Goal: Transaction & Acquisition: Purchase product/service

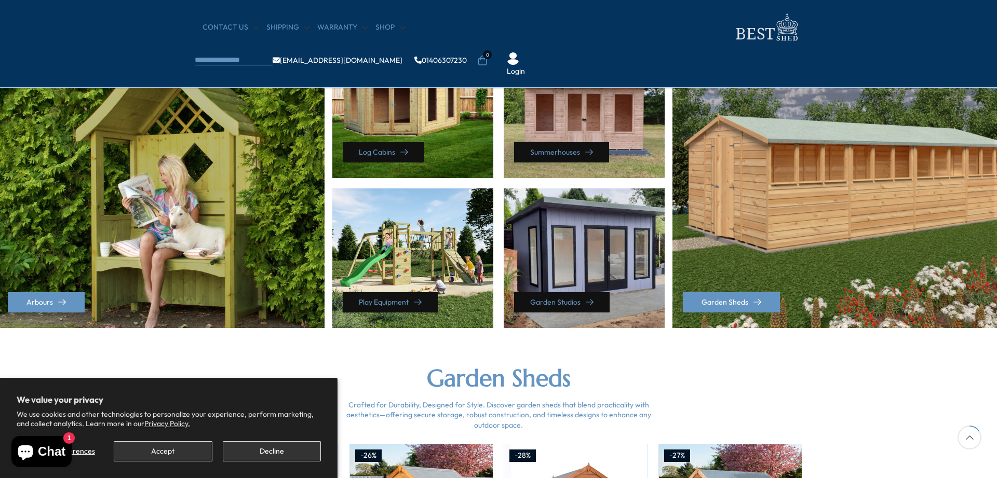
scroll to position [582, 0]
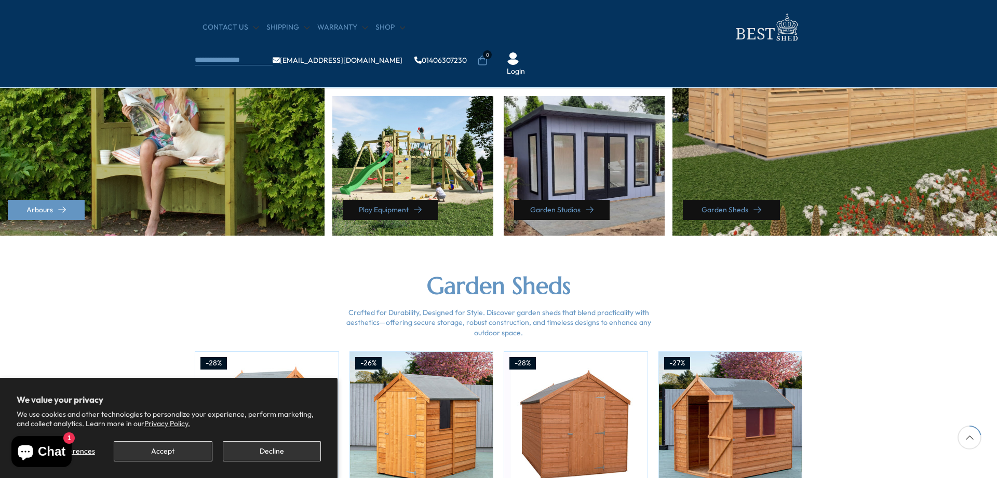
click at [735, 203] on link "Garden Sheds" at bounding box center [731, 210] width 97 height 20
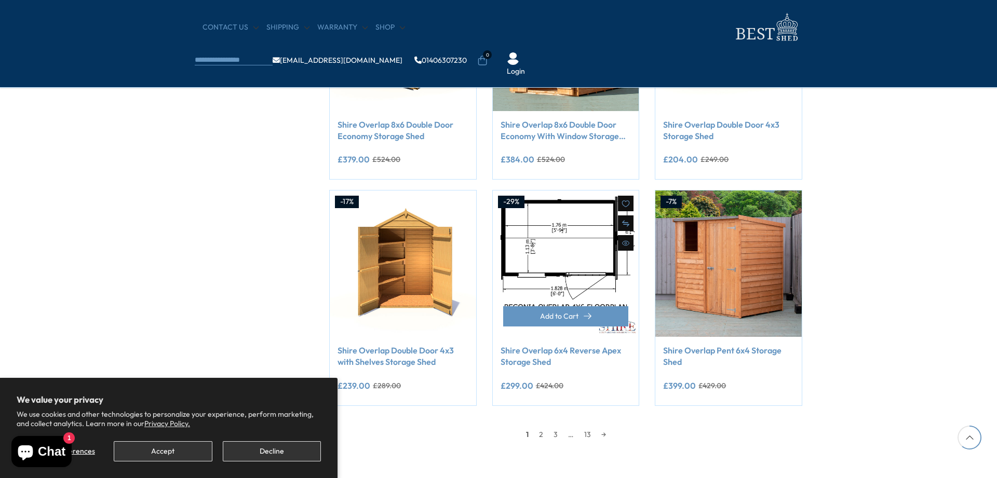
scroll to position [847, 0]
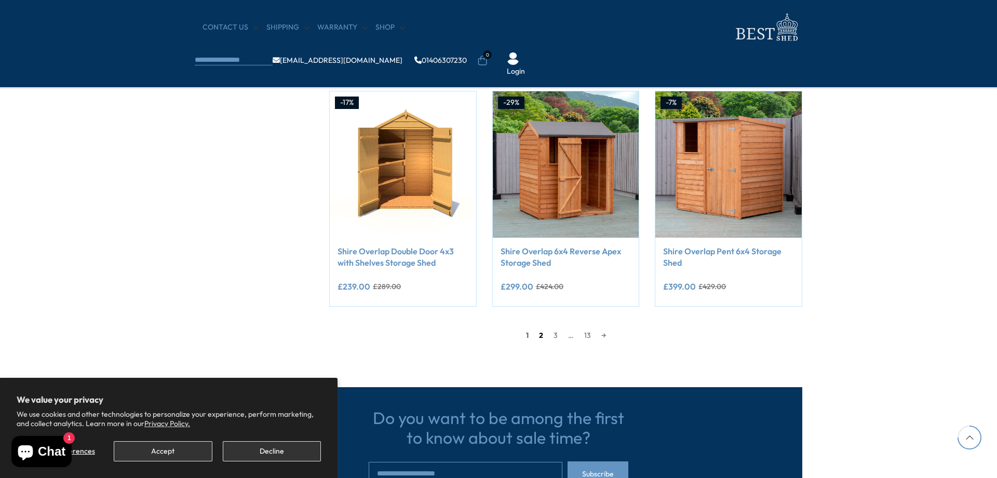
click at [540, 336] on link "2" at bounding box center [541, 336] width 15 height 16
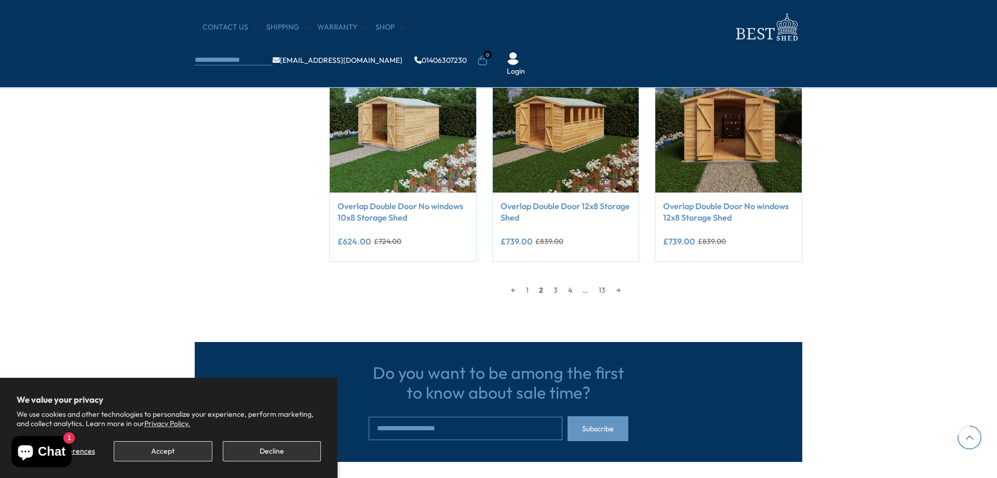
scroll to position [886, 0]
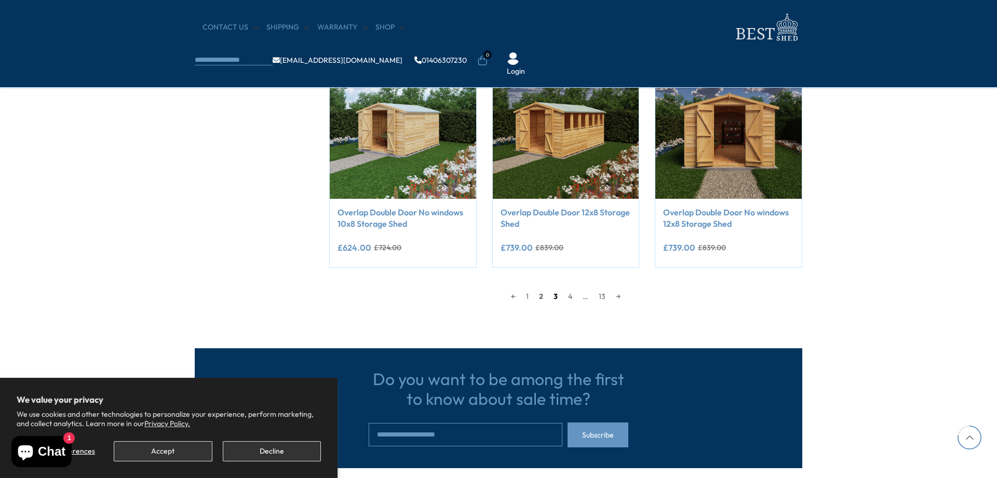
click at [555, 295] on link "3" at bounding box center [555, 297] width 15 height 16
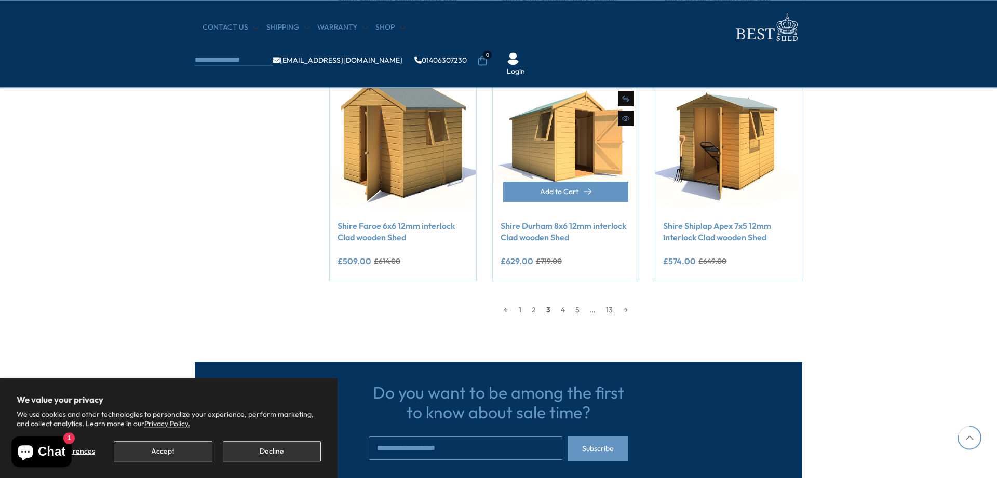
scroll to position [886, 0]
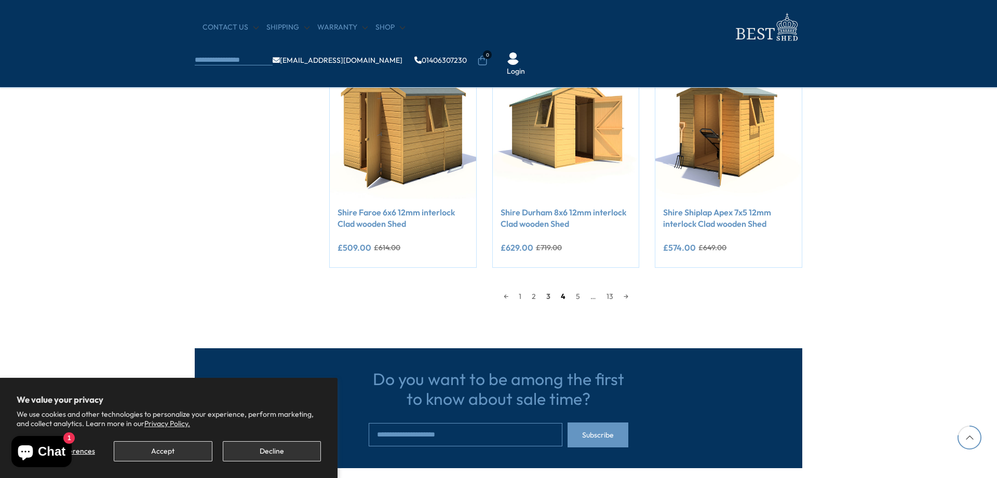
click at [565, 294] on link "4" at bounding box center [562, 297] width 15 height 16
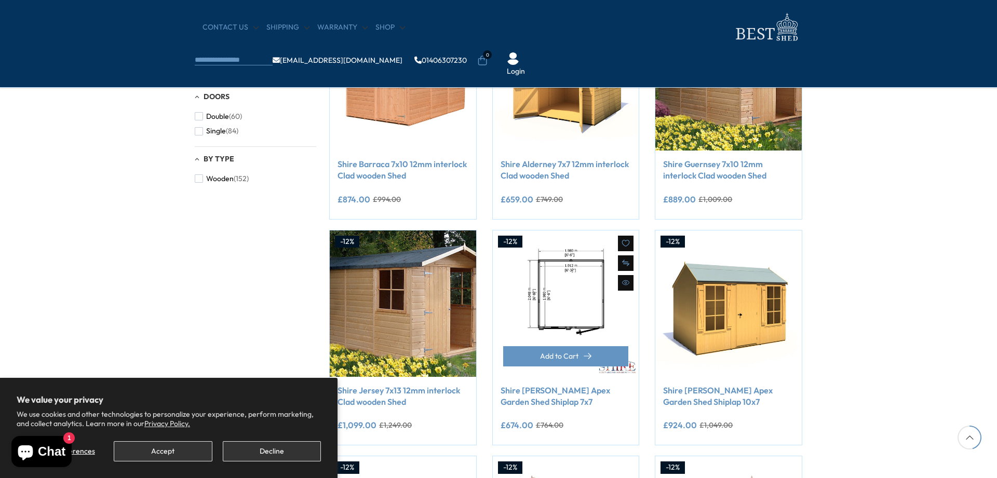
scroll to position [516, 0]
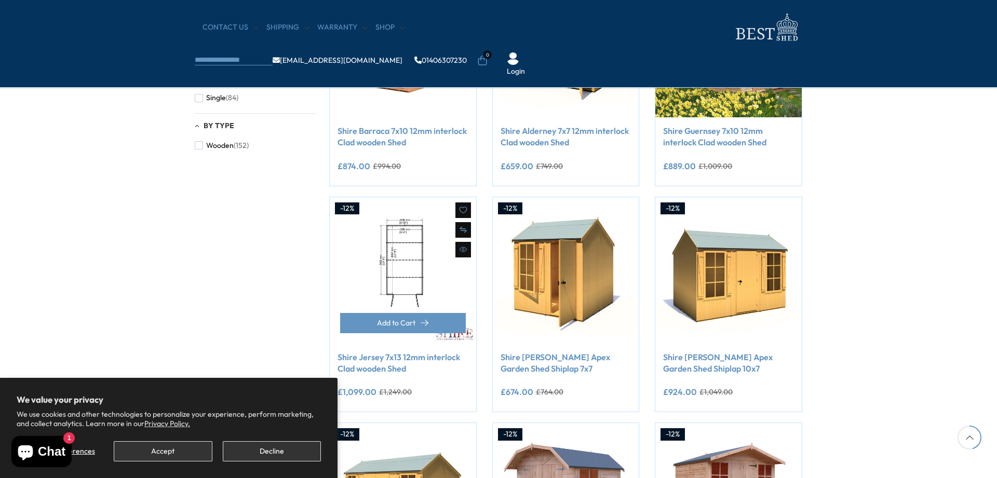
click at [423, 267] on img at bounding box center [403, 270] width 146 height 146
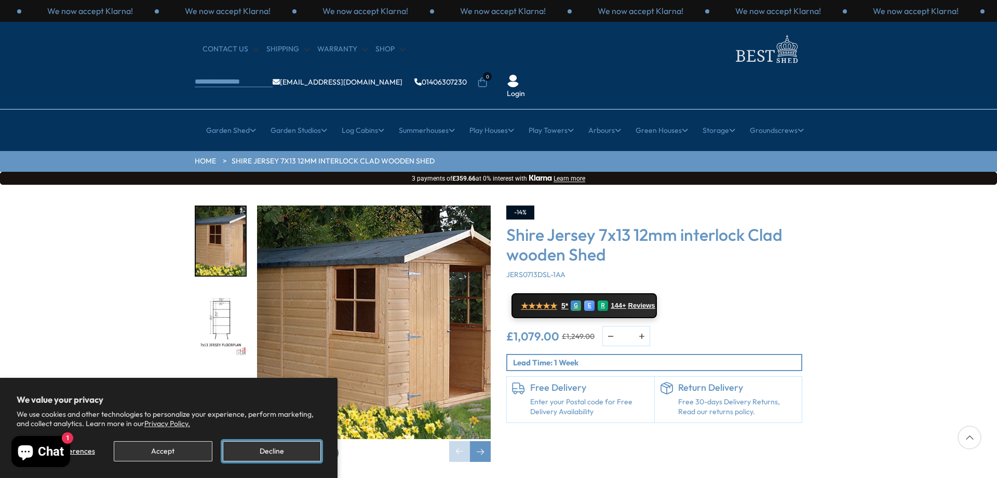
click at [305, 450] on button "Decline" at bounding box center [272, 451] width 98 height 20
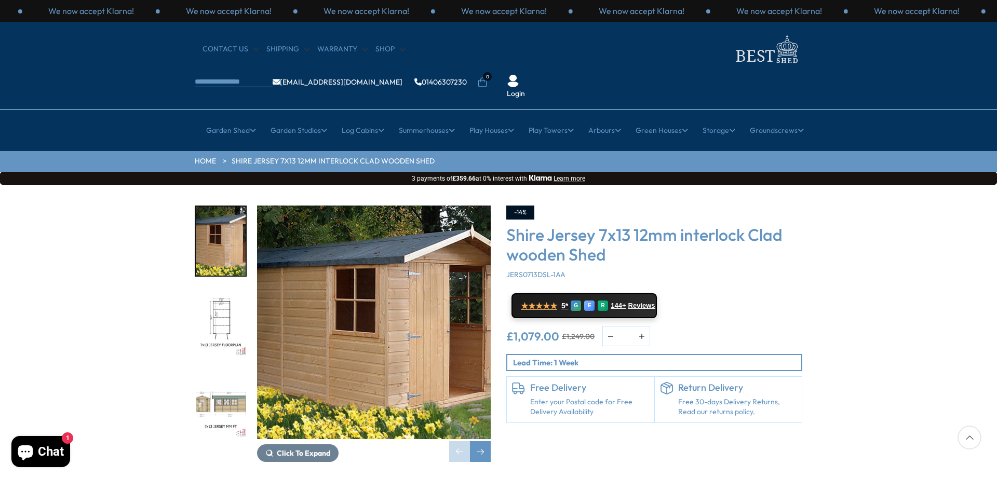
click at [215, 290] on img "2 / 11" at bounding box center [221, 322] width 50 height 69
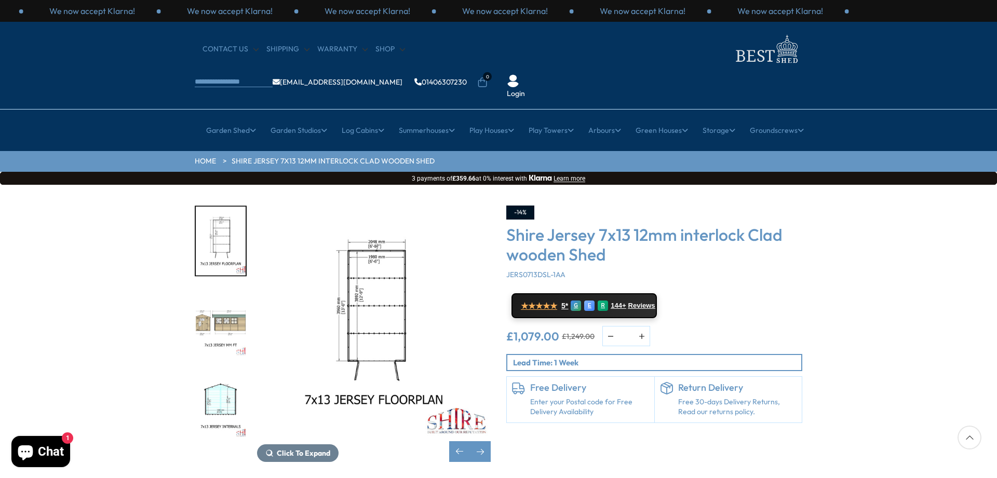
click at [221, 369] on img "4 / 11" at bounding box center [221, 403] width 50 height 69
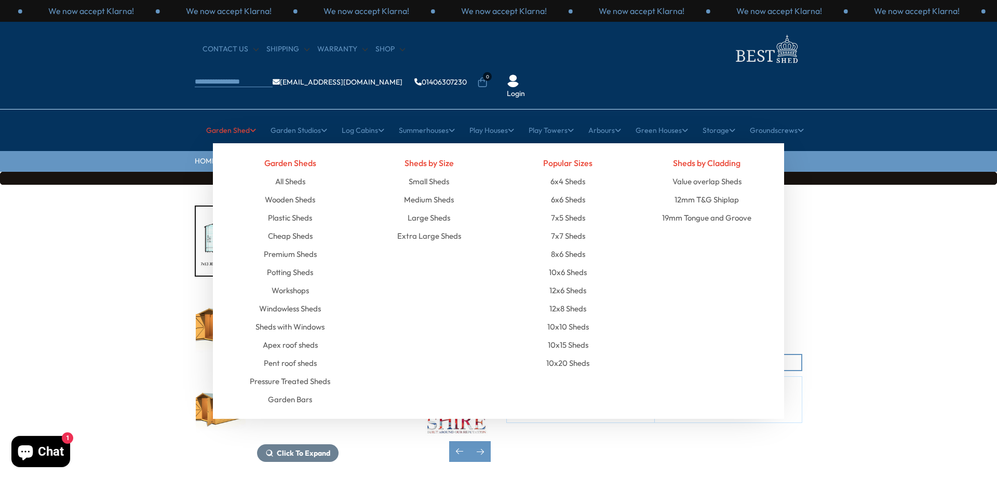
click at [220, 117] on link "Garden Shed" at bounding box center [231, 130] width 50 height 26
click at [446, 209] on link "Large Sheds" at bounding box center [429, 218] width 43 height 18
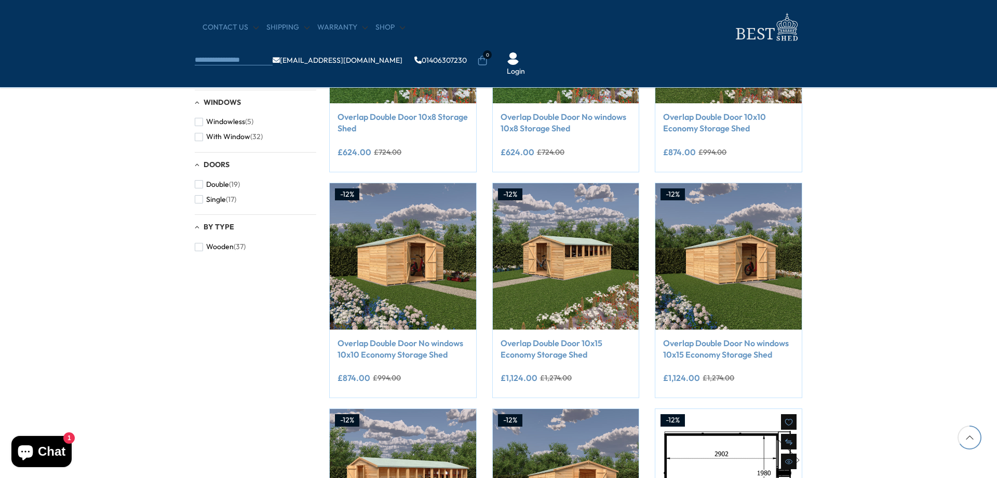
scroll to position [741, 0]
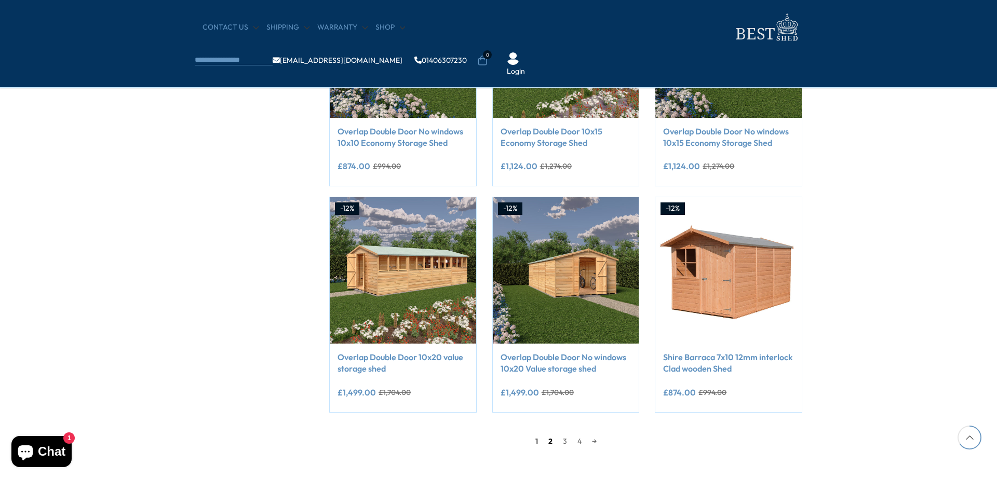
click at [548, 440] on link "2" at bounding box center [550, 441] width 15 height 16
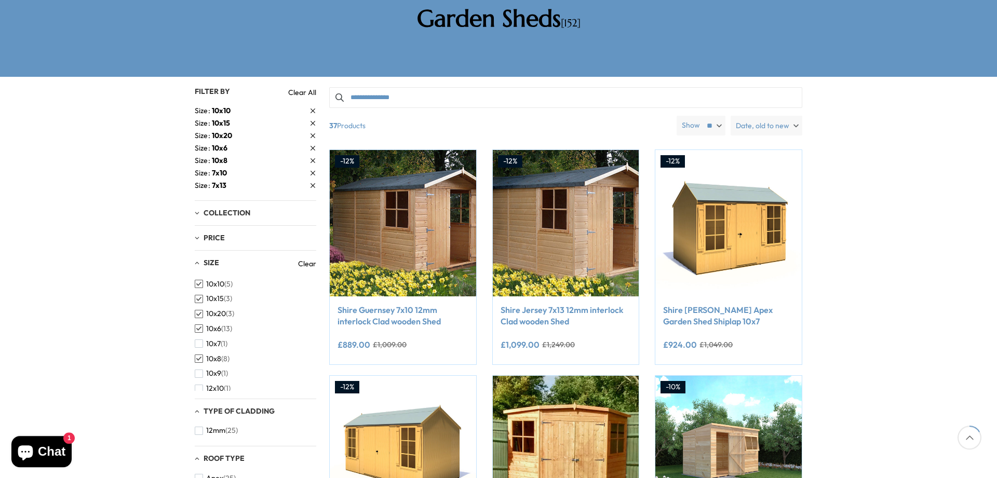
scroll to position [198, 0]
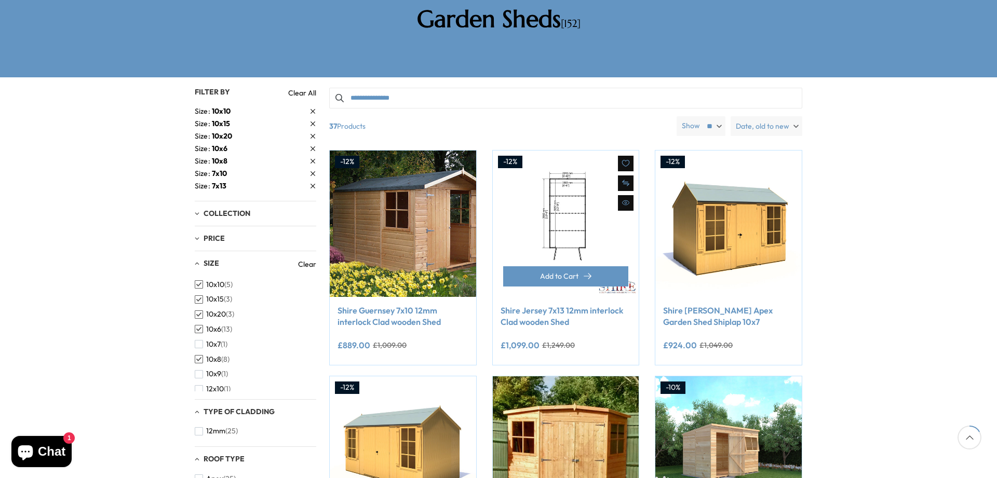
click at [563, 195] on img at bounding box center [566, 224] width 146 height 146
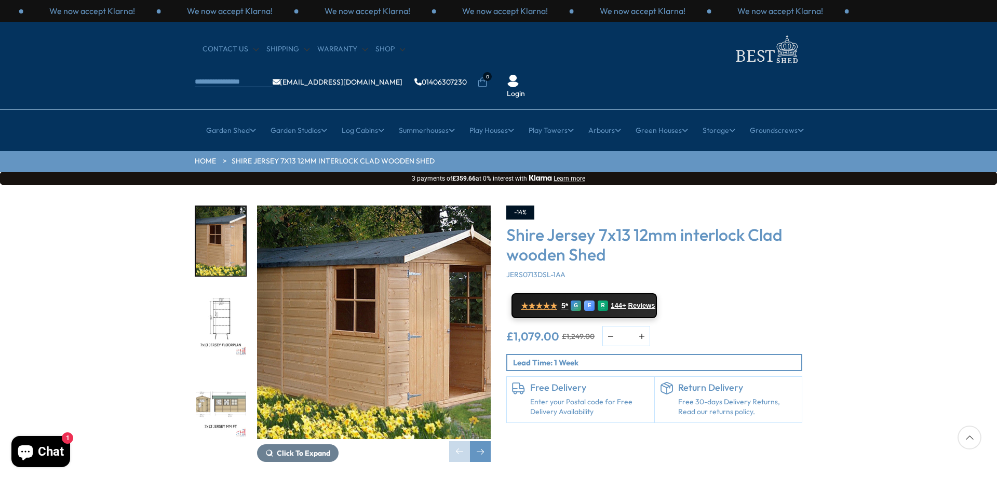
click at [236, 369] on img "3 / 11" at bounding box center [221, 403] width 50 height 69
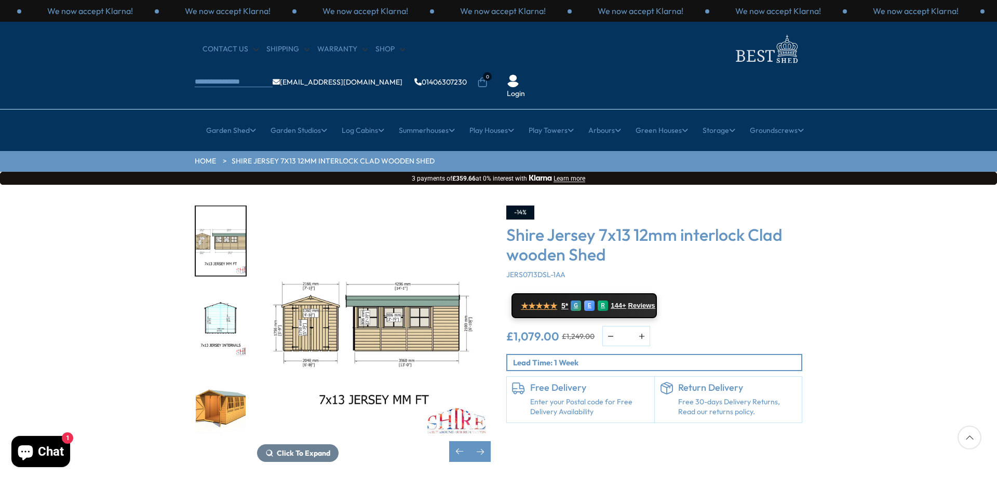
click at [207, 377] on img "5 / 11" at bounding box center [221, 403] width 50 height 69
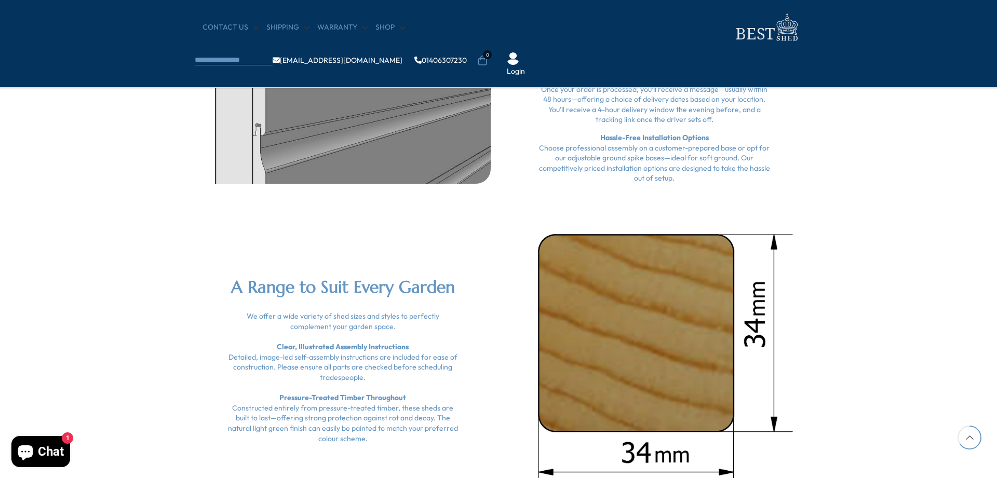
scroll to position [2065, 0]
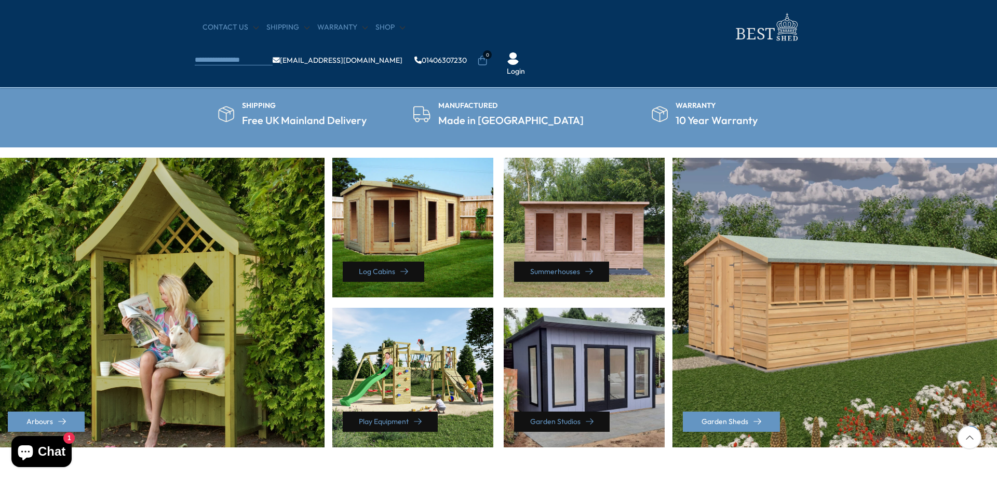
scroll to position [530, 0]
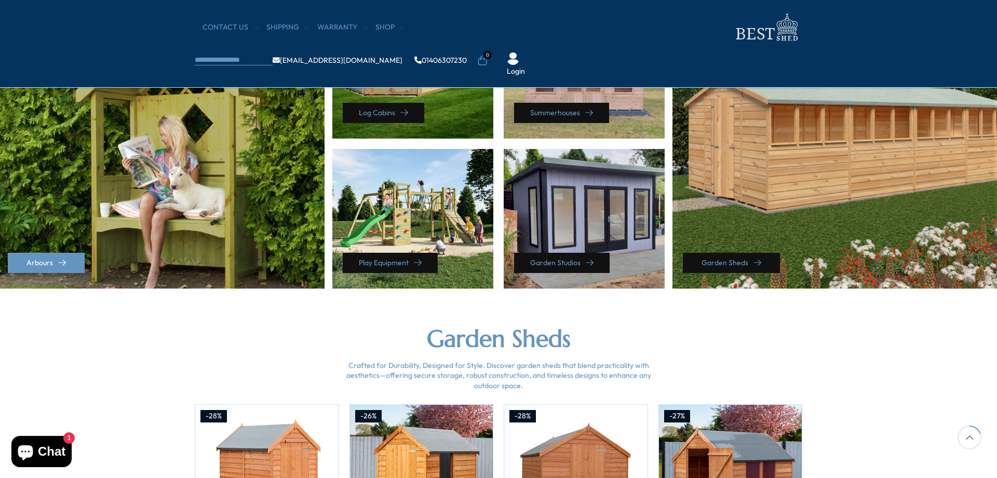
click at [748, 259] on link "Garden Sheds" at bounding box center [731, 263] width 97 height 20
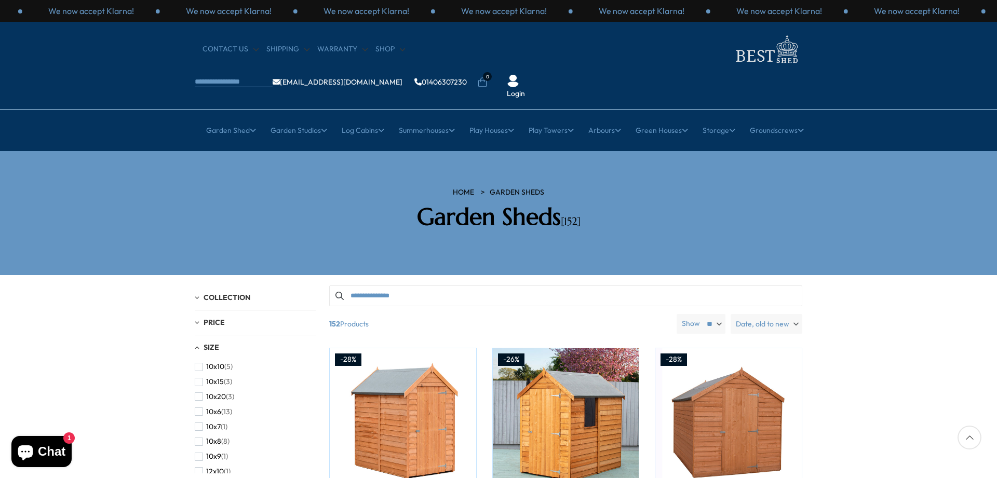
drag, startPoint x: 181, startPoint y: 175, endPoint x: 200, endPoint y: 167, distance: 20.9
click at [182, 172] on section "HOME Garden Sheds Garden Sheds [152]" at bounding box center [498, 213] width 997 height 124
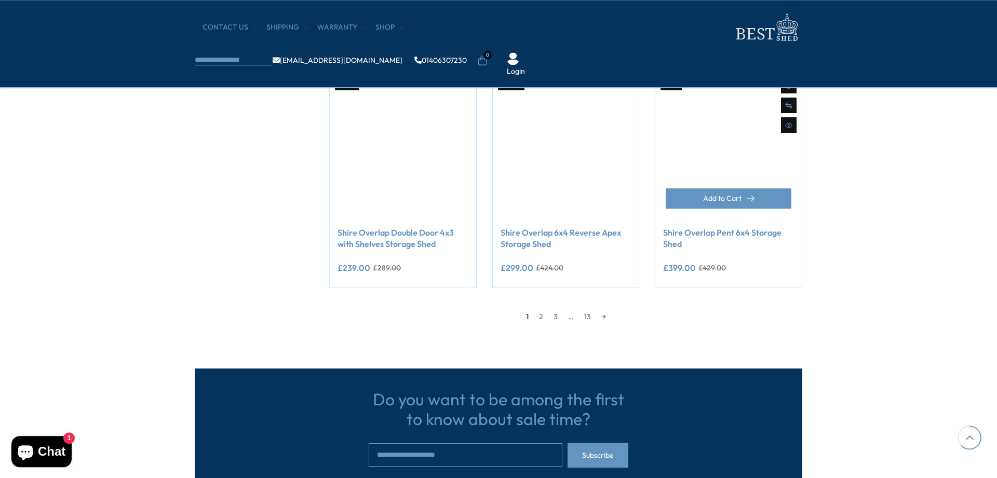
scroll to position [900, 0]
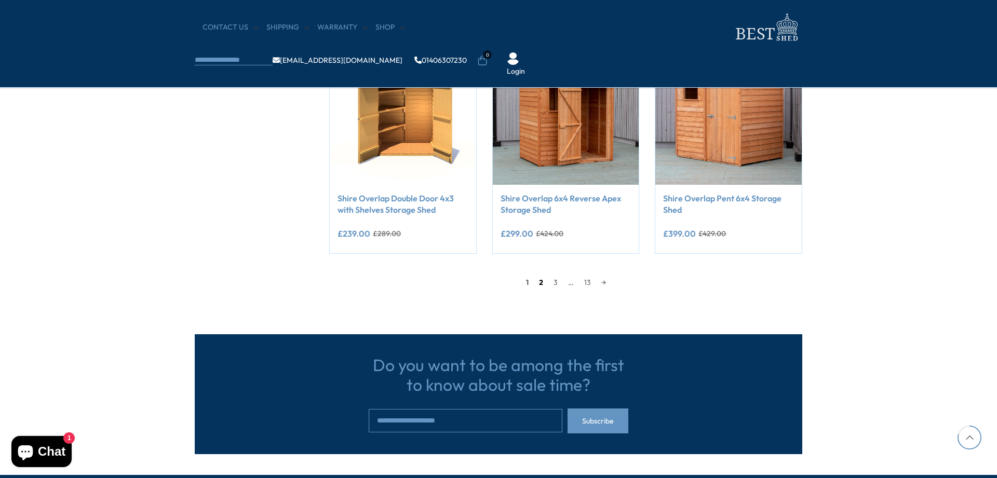
click at [540, 281] on link "2" at bounding box center [541, 283] width 15 height 16
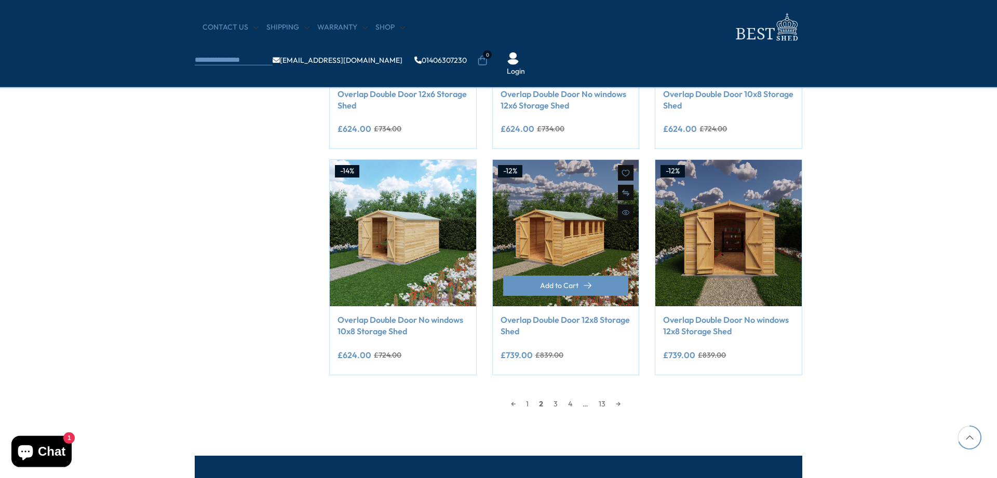
scroll to position [780, 0]
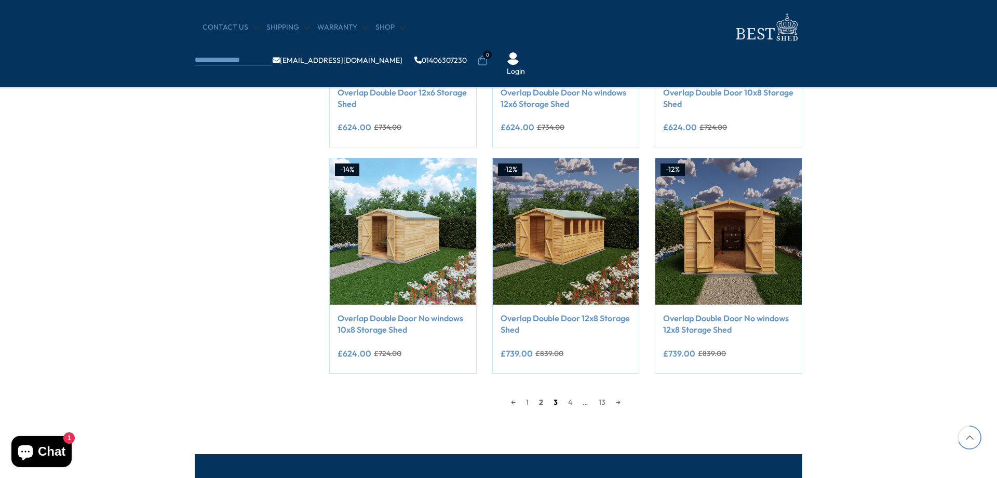
click at [555, 401] on link "3" at bounding box center [555, 403] width 15 height 16
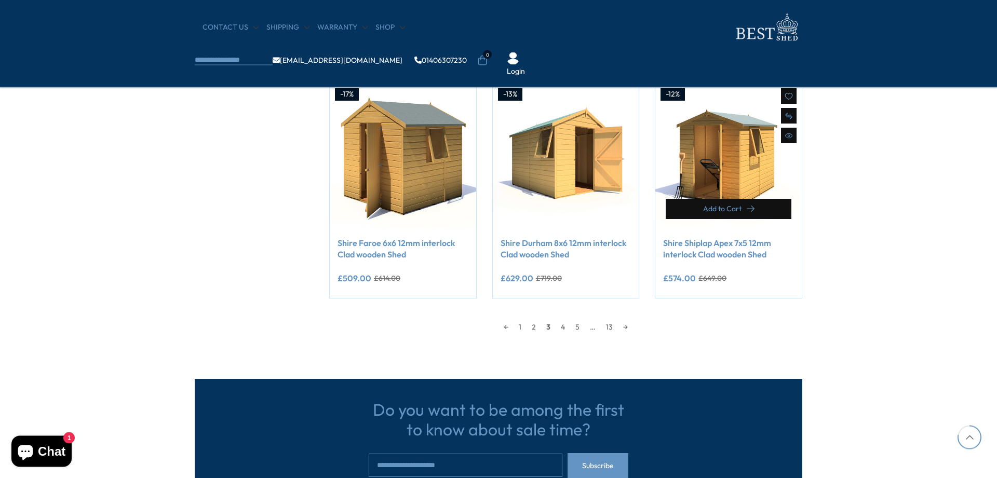
scroll to position [886, 0]
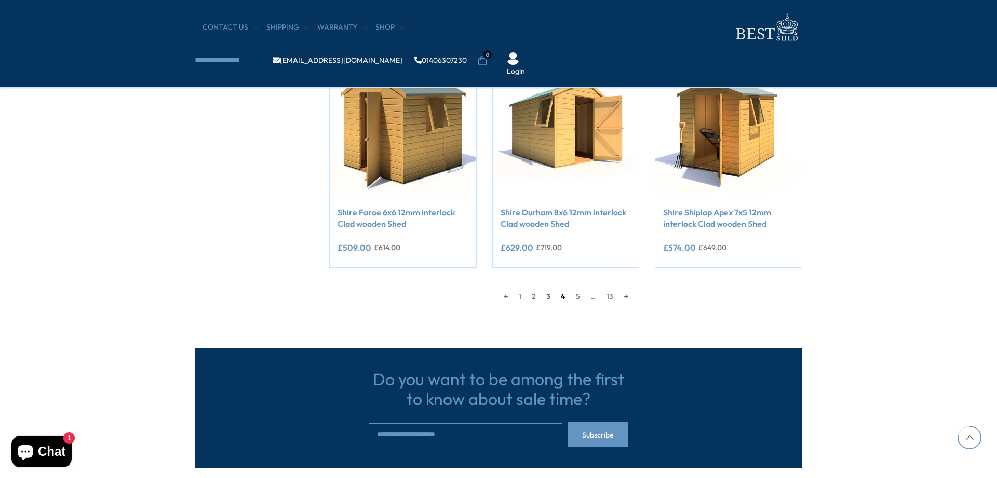
click at [562, 296] on link "4" at bounding box center [562, 297] width 15 height 16
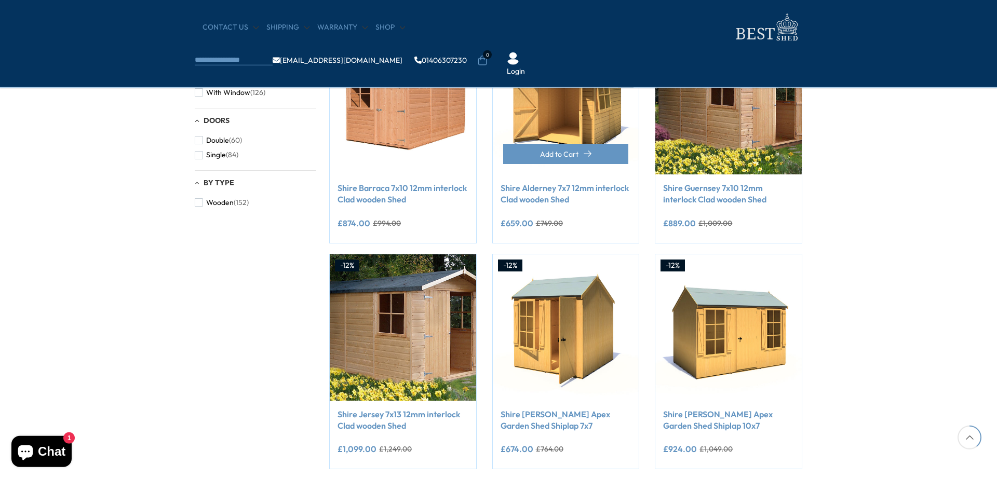
scroll to position [516, 0]
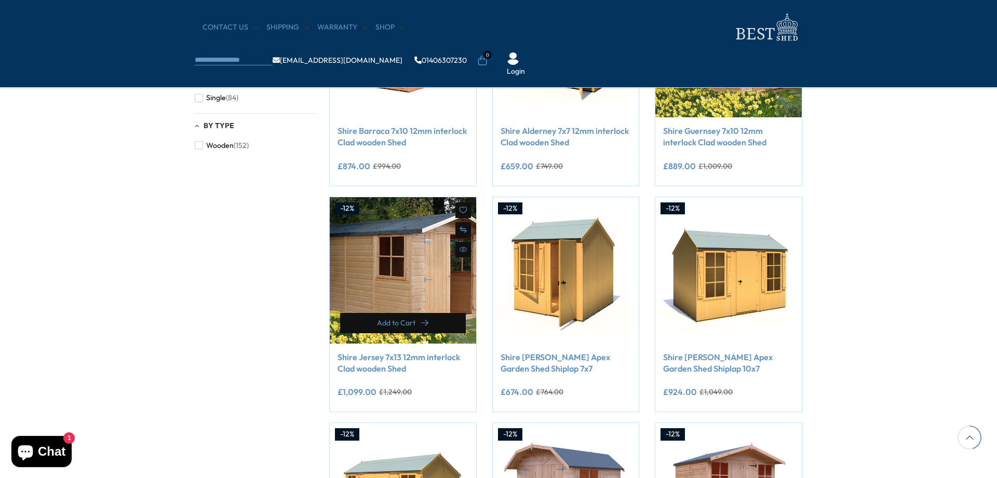
click at [396, 314] on button "Add to Cart" at bounding box center [403, 323] width 126 height 20
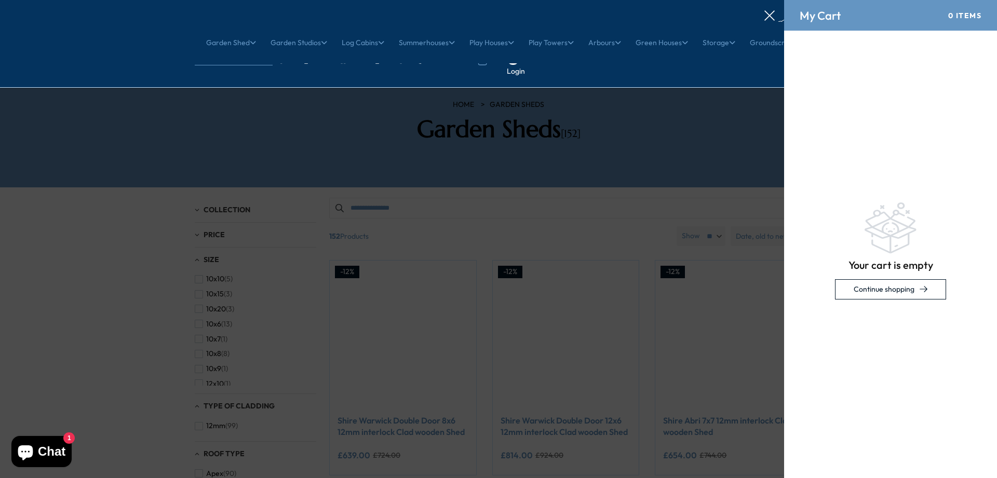
scroll to position [0, 0]
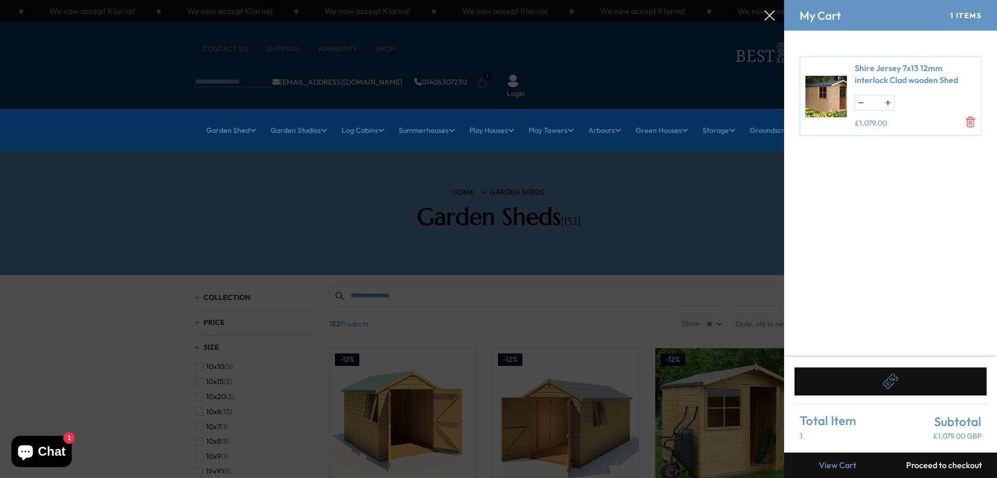
click at [828, 97] on img at bounding box center [826, 95] width 42 height 57
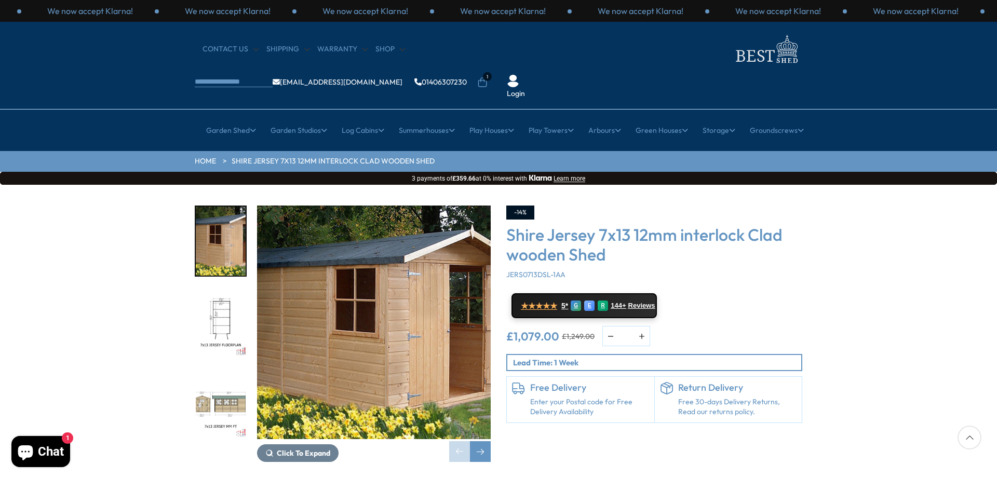
click at [226, 207] on img "1 / 11" at bounding box center [221, 241] width 50 height 69
click at [213, 294] on img "2 / 11" at bounding box center [221, 322] width 50 height 69
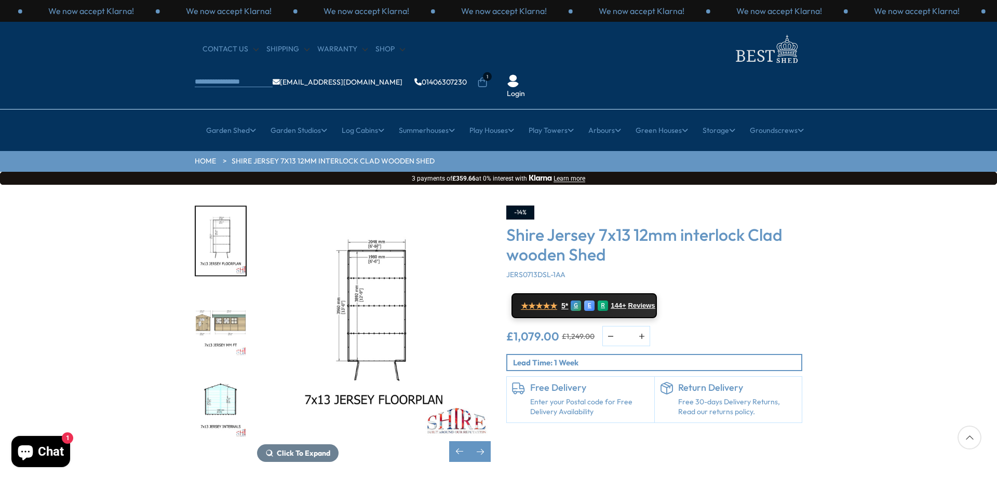
click at [225, 370] on img "4 / 11" at bounding box center [221, 403] width 50 height 69
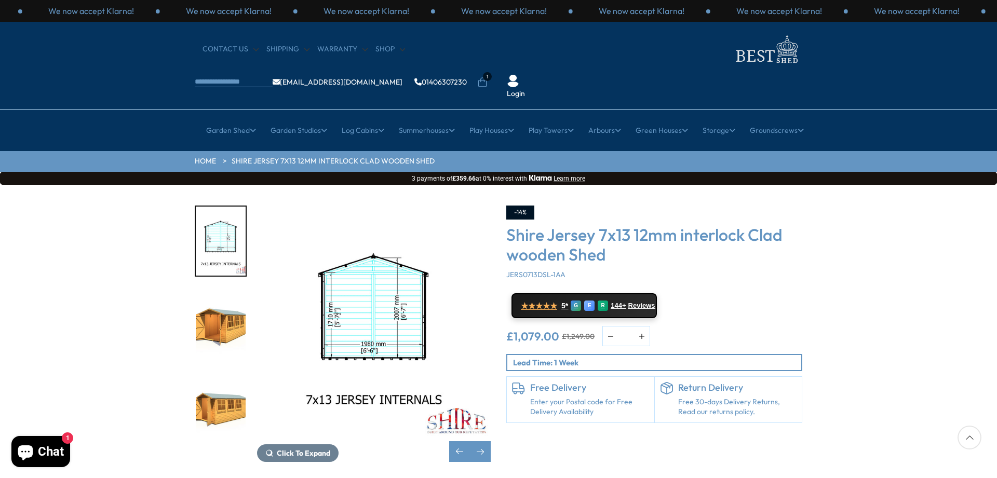
click at [206, 294] on img "5 / 11" at bounding box center [221, 322] width 50 height 69
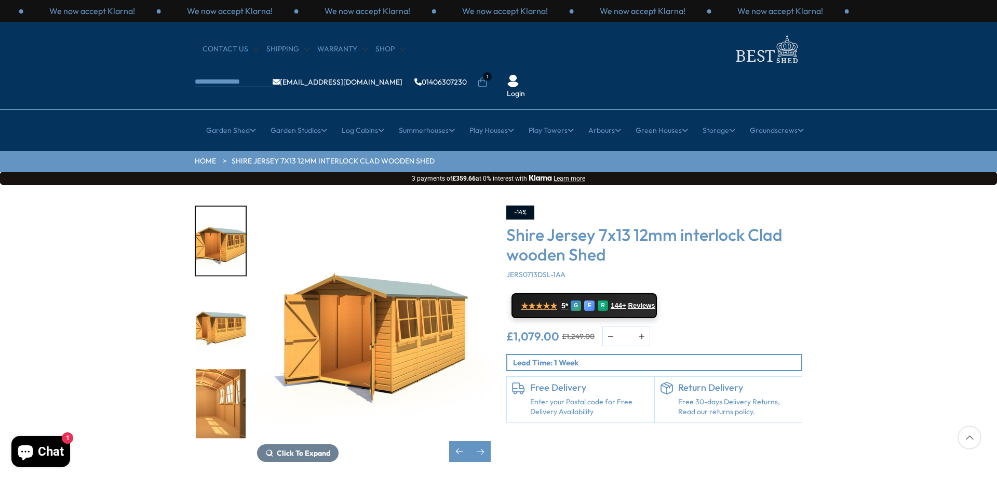
click at [227, 373] on img "7 / 11" at bounding box center [221, 403] width 50 height 69
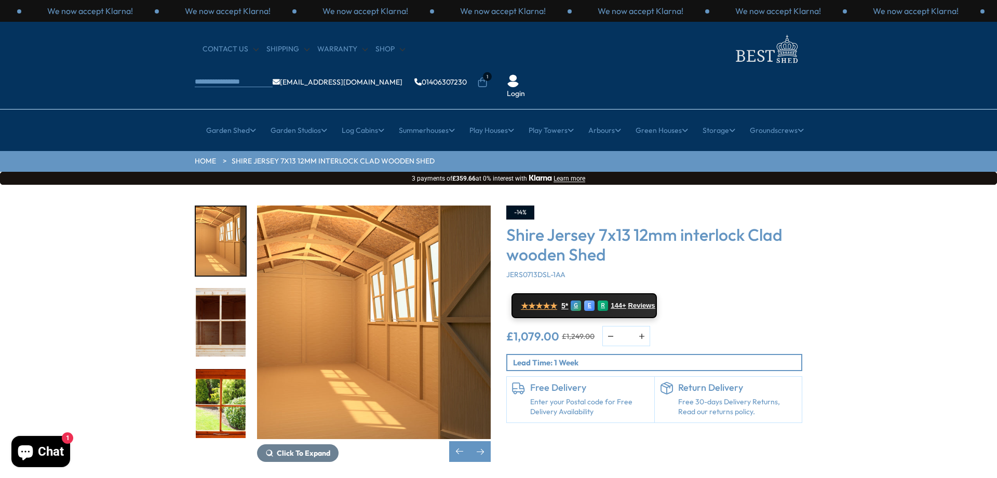
click at [234, 288] on img "8 / 11" at bounding box center [221, 322] width 50 height 69
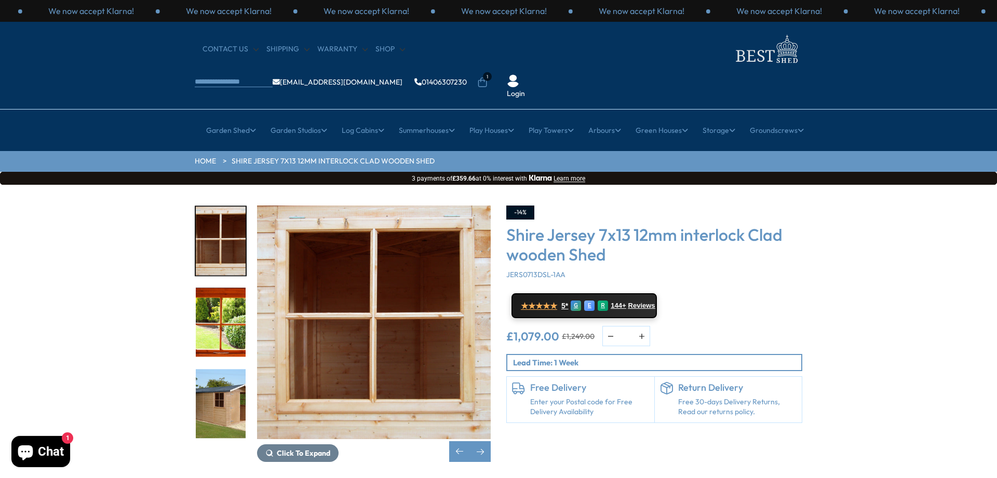
click at [222, 381] on img "10 / 11" at bounding box center [221, 403] width 50 height 69
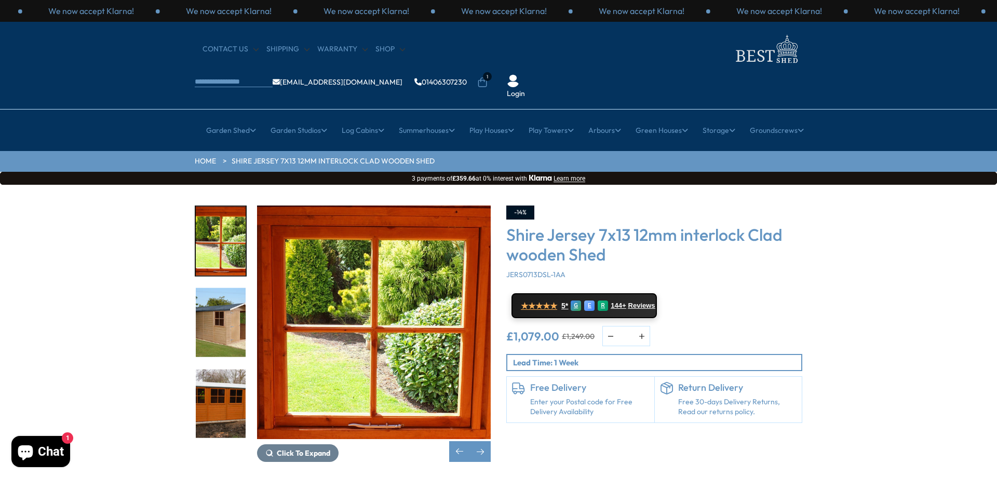
click at [219, 216] on img "9 / 11" at bounding box center [221, 241] width 50 height 69
click at [231, 302] on img "10 / 11" at bounding box center [221, 322] width 50 height 69
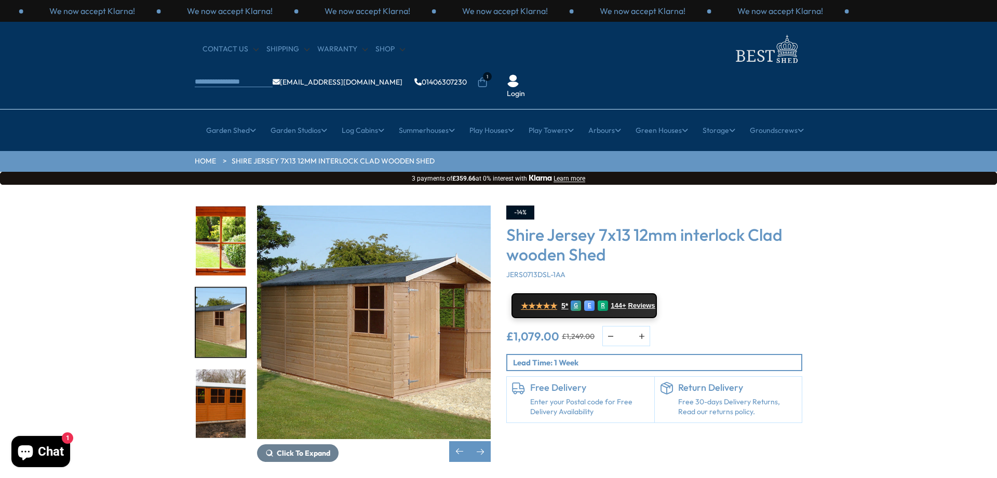
click at [227, 373] on img "11 / 11" at bounding box center [221, 403] width 50 height 69
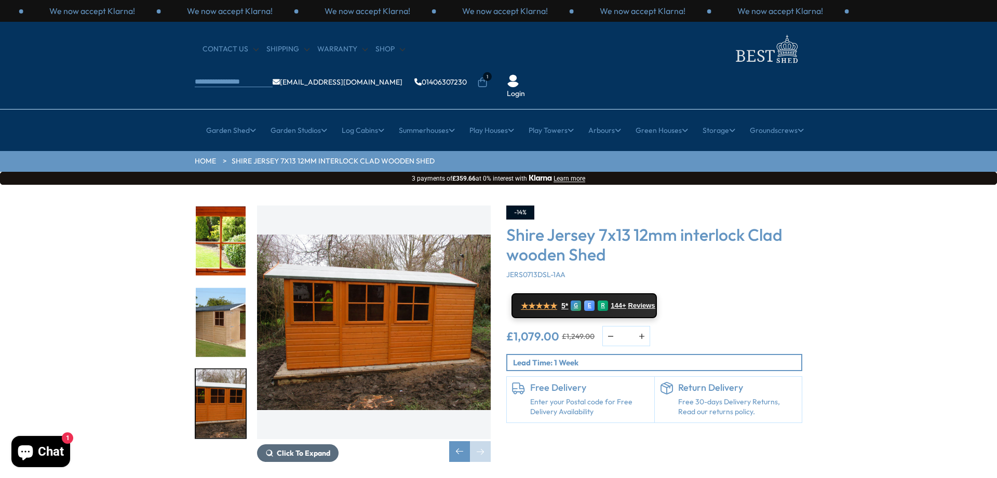
click at [323, 444] on button "Click To Expand" at bounding box center [298, 453] width 82 height 18
